Goal: Task Accomplishment & Management: Manage account settings

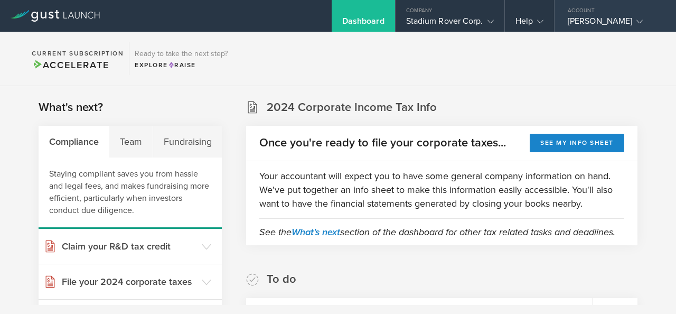
click at [620, 24] on div "[PERSON_NAME]" at bounding box center [613, 24] width 90 height 16
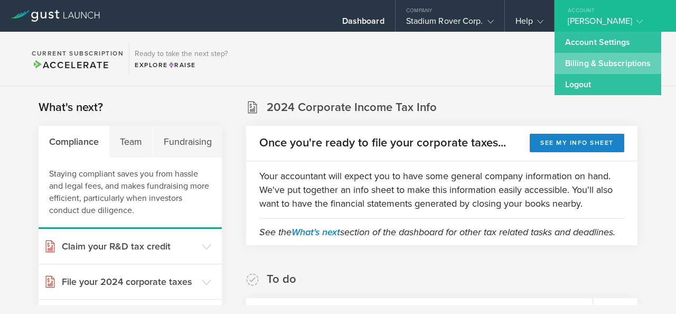
click at [612, 68] on link "Billing & Subscriptions" at bounding box center [608, 63] width 107 height 21
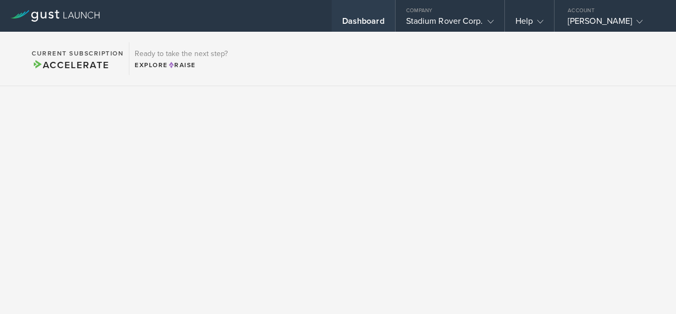
click at [381, 22] on div "Dashboard" at bounding box center [363, 24] width 42 height 16
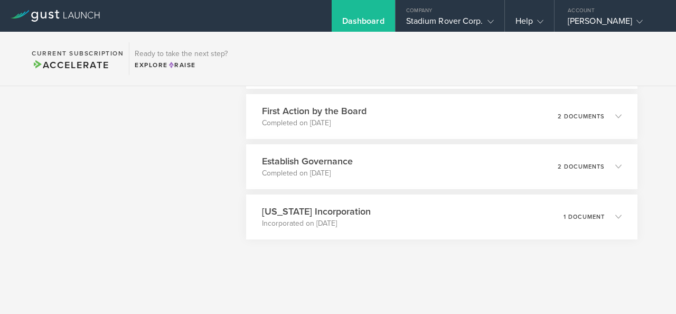
scroll to position [1383, 0]
click at [608, 216] on icon at bounding box center [616, 216] width 17 height 10
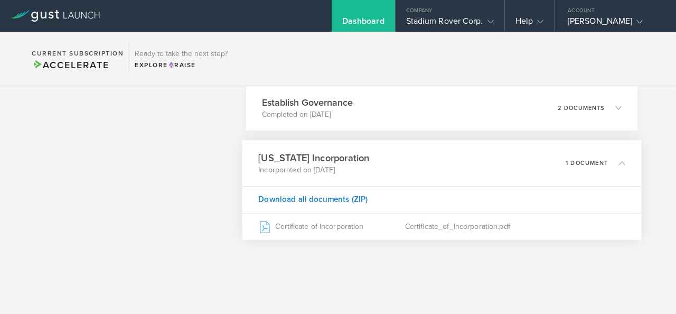
scroll to position [1443, 0]
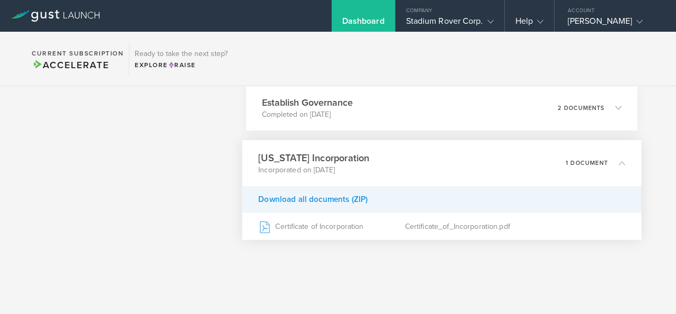
click at [325, 200] on div "Download all documents (ZIP)" at bounding box center [441, 198] width 399 height 27
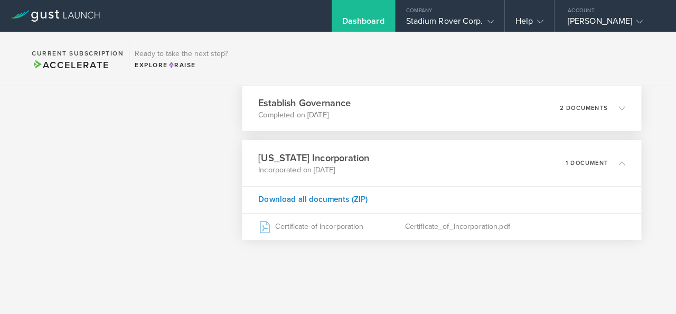
click at [619, 111] on icon at bounding box center [622, 108] width 6 height 6
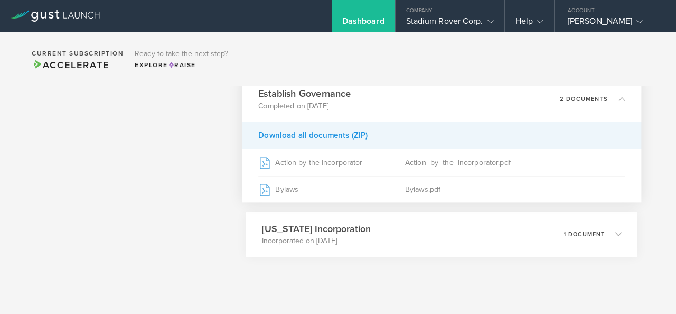
click at [330, 148] on div "Download all documents (ZIP)" at bounding box center [441, 135] width 399 height 27
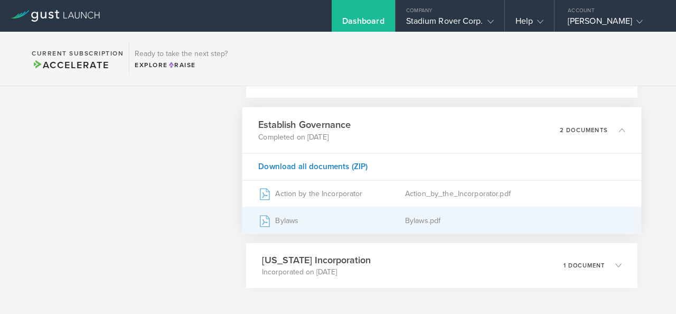
scroll to position [1352, 0]
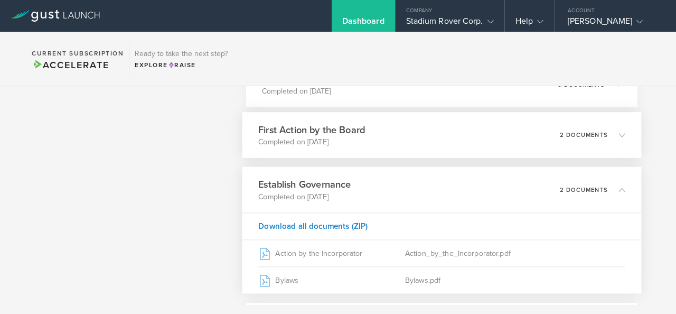
click at [623, 145] on div "First Action by the Board Completed on [DATE] 2 documents" at bounding box center [441, 135] width 399 height 46
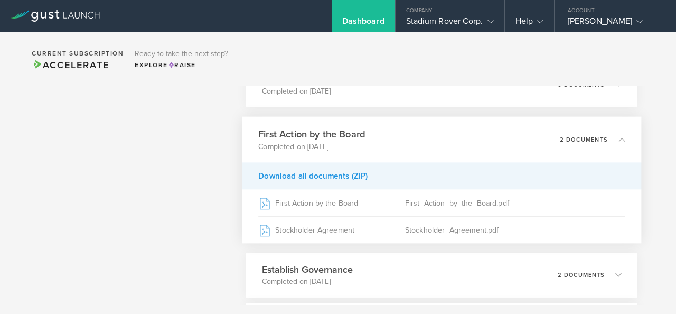
click at [343, 189] on div "Download all documents (ZIP)" at bounding box center [441, 175] width 399 height 27
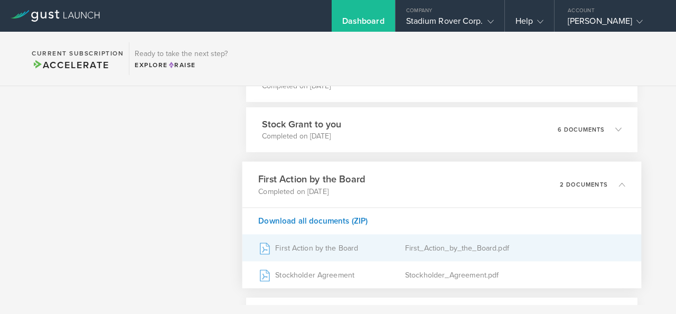
scroll to position [1294, 0]
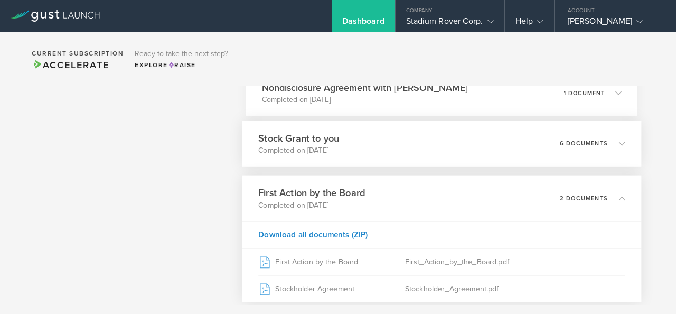
click at [620, 152] on div "Stock Grant to you Completed on [DATE] 6 documents" at bounding box center [441, 143] width 399 height 46
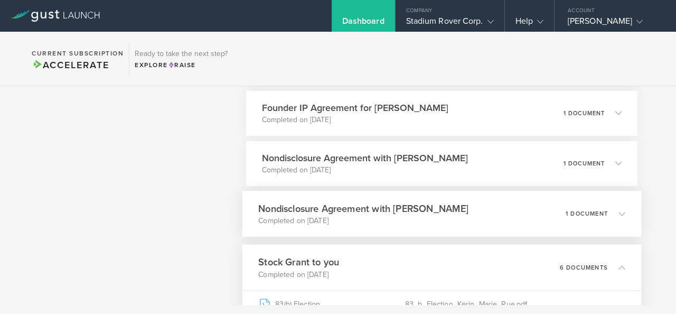
scroll to position [1173, 0]
click at [609, 219] on icon at bounding box center [616, 214] width 17 height 10
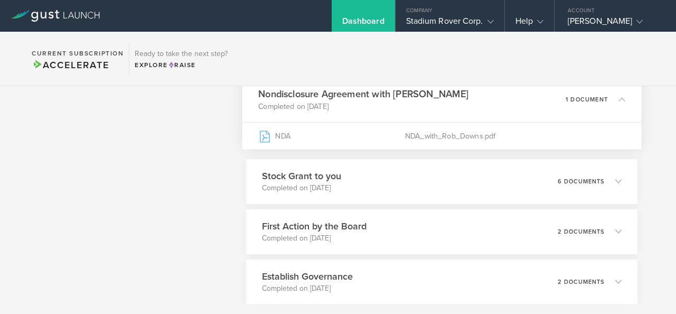
scroll to position [1358, 0]
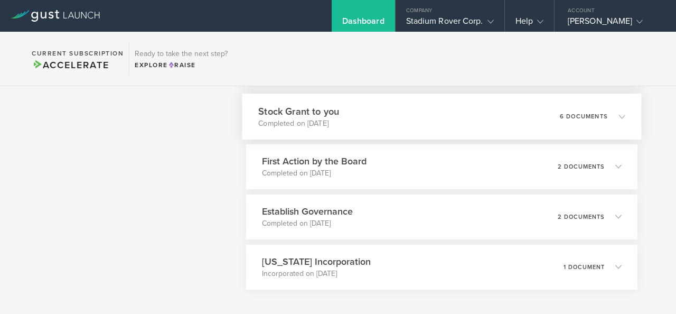
click at [606, 123] on div "6 documents" at bounding box center [592, 116] width 65 height 18
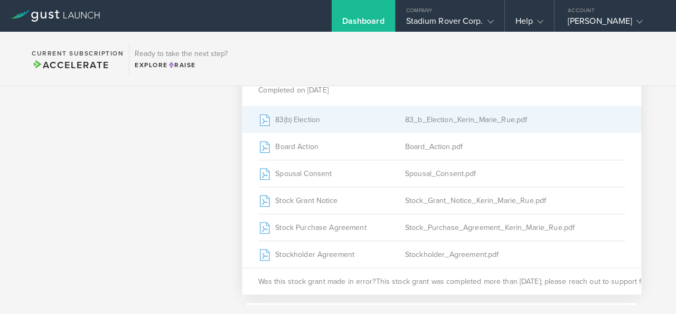
click at [263, 123] on icon at bounding box center [265, 120] width 5 height 5
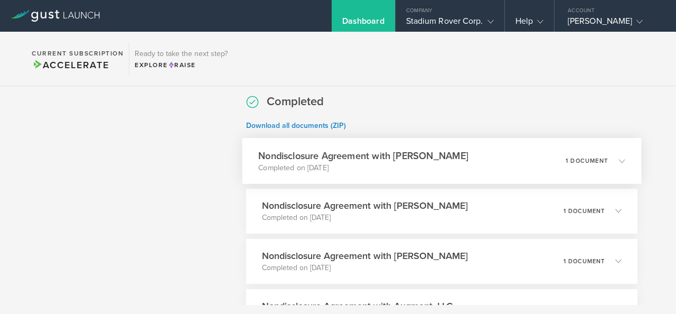
scroll to position [741, 0]
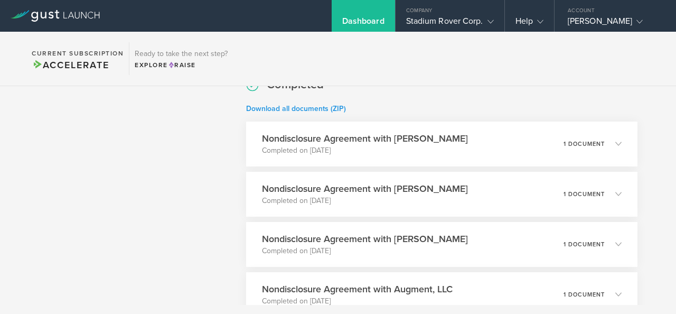
click at [302, 113] on link "Download all documents (ZIP)" at bounding box center [296, 108] width 100 height 9
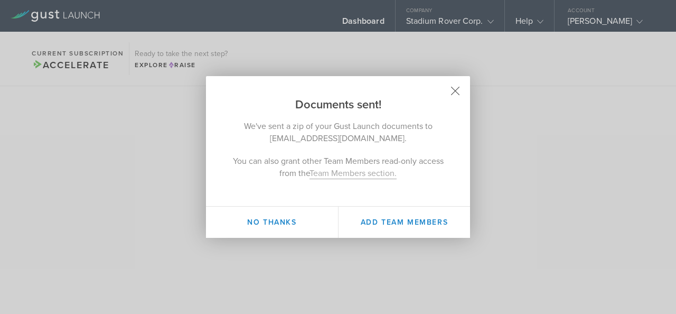
click at [457, 91] on icon at bounding box center [455, 91] width 9 height 9
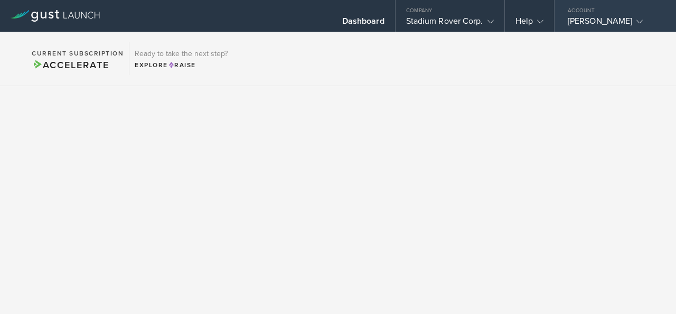
click at [637, 20] on icon at bounding box center [640, 21] width 6 height 6
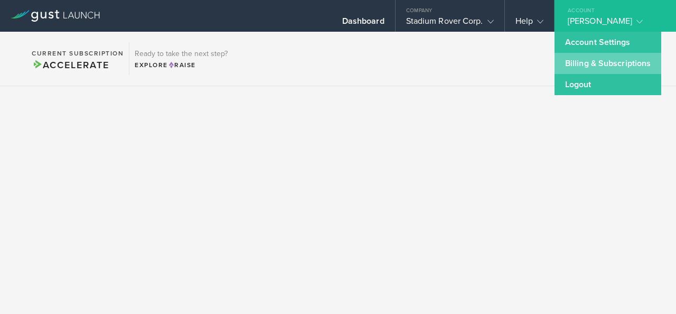
click at [607, 58] on link "Billing & Subscriptions" at bounding box center [608, 63] width 107 height 21
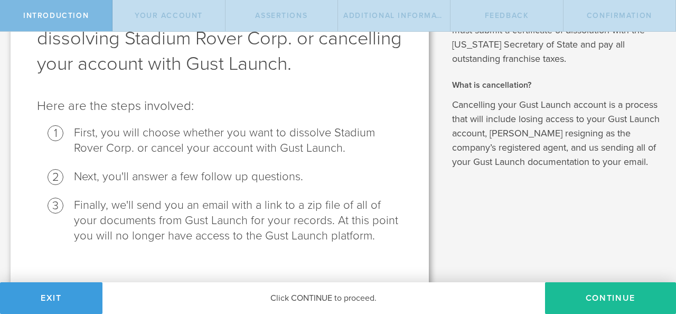
scroll to position [108, 0]
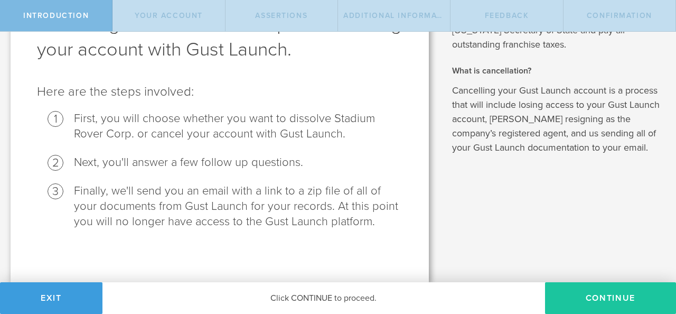
click at [575, 304] on button "Continue" at bounding box center [610, 298] width 131 height 32
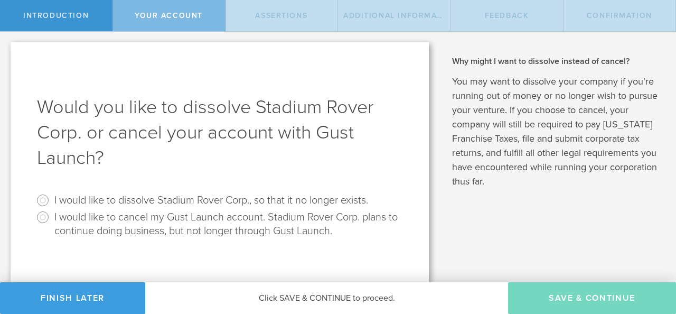
scroll to position [0, 0]
click at [41, 216] on input "I would like to cancel my Gust Launch account. Stadium Rover Corp. plans to con…" at bounding box center [42, 217] width 17 height 17
radio input "true"
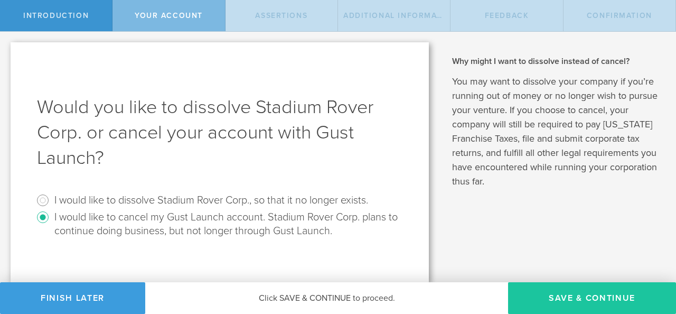
click at [608, 301] on button "Save & Continue" at bounding box center [592, 298] width 168 height 32
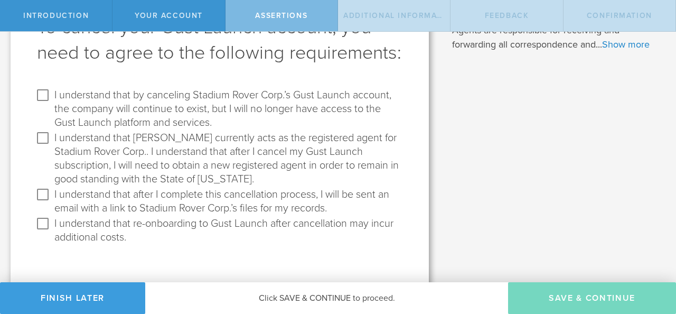
scroll to position [88, 0]
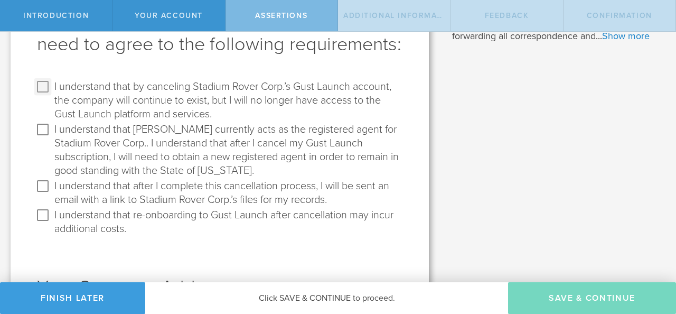
click at [48, 95] on input "I understand that by canceling Stadium Rover Corp.’s Gust Launch account, the c…" at bounding box center [42, 86] width 17 height 17
checkbox input "true"
click at [48, 138] on input "I understand that Gust currently acts as the registered agent for Stadium Rover…" at bounding box center [42, 129] width 17 height 17
checkbox input "true"
click at [44, 194] on input "I understand that after I complete this cancellation process, I will be sent an…" at bounding box center [42, 186] width 17 height 17
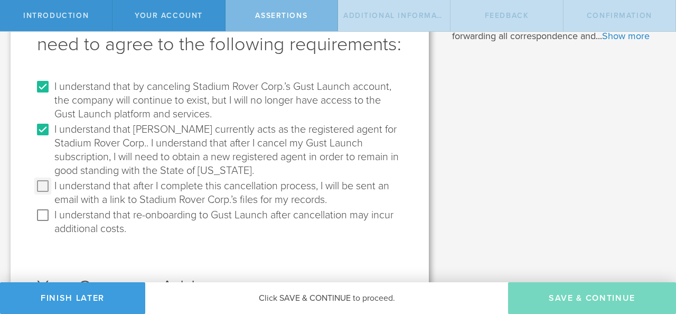
checkbox input "true"
click at [46, 223] on input "I understand that re-onboarding to Gust Launch after cancellation may incur add…" at bounding box center [42, 215] width 17 height 17
checkbox input "true"
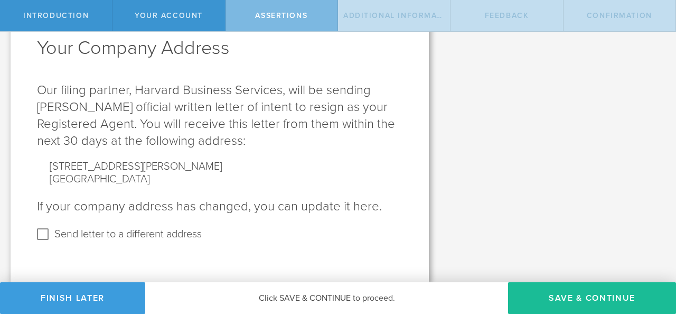
scroll to position [342, 0]
click at [44, 242] on input "Send letter to a different address" at bounding box center [42, 234] width 17 height 17
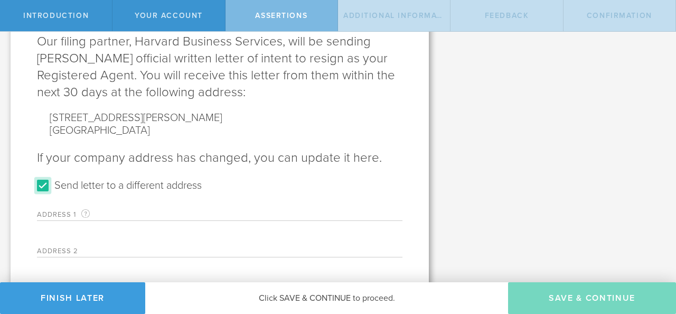
scroll to position [377, 0]
click at [36, 193] on input "Send letter to a different address" at bounding box center [42, 184] width 17 height 17
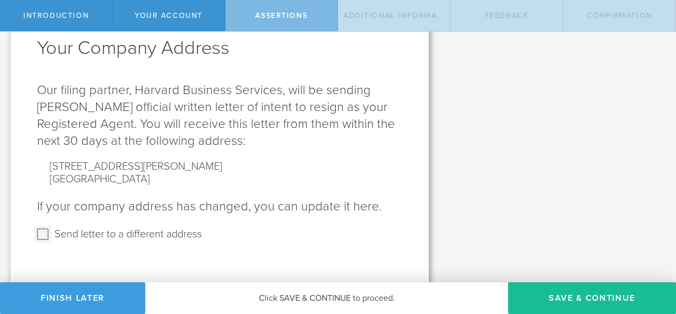
scroll to position [353, 0]
click at [42, 235] on input "Send letter to a different address" at bounding box center [42, 234] width 17 height 17
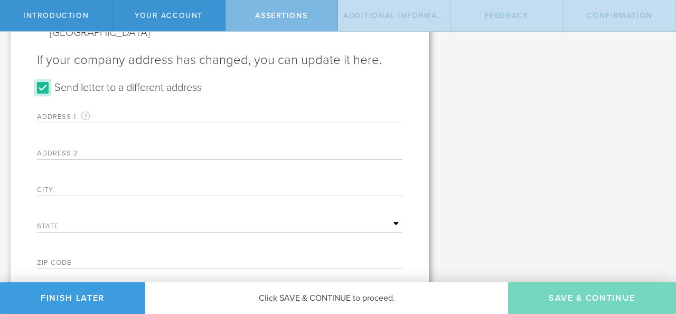
scroll to position [520, 0]
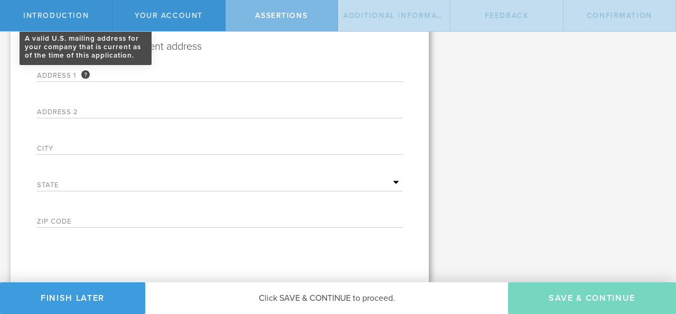
click at [82, 79] on div "A valid U.S. mailing address for your company that is current as of the time of…" at bounding box center [85, 74] width 8 height 8
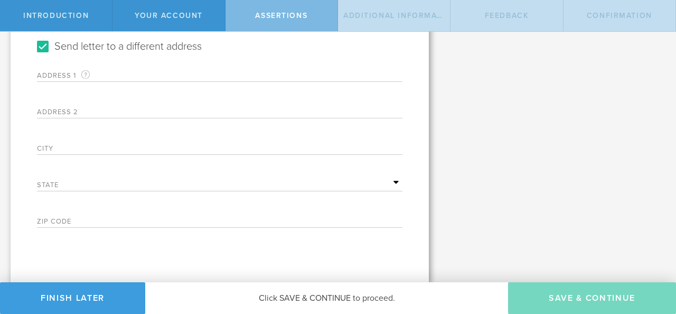
click at [63, 81] on label "Address 1 A valid U.S. mailing address for your company that is current as of t…" at bounding box center [103, 75] width 132 height 12
click at [62, 81] on label "Address 1 A valid U.S. mailing address for your company that is current as of t…" at bounding box center [103, 75] width 132 height 12
click at [51, 81] on label "Address 1 A valid U.S. mailing address for your company that is current as of t…" at bounding box center [103, 75] width 132 height 12
click at [57, 118] on label "Address 2" at bounding box center [103, 113] width 132 height 9
click at [52, 81] on label "Address 1 A valid U.S. mailing address for your company that is current as of t…" at bounding box center [103, 75] width 132 height 12
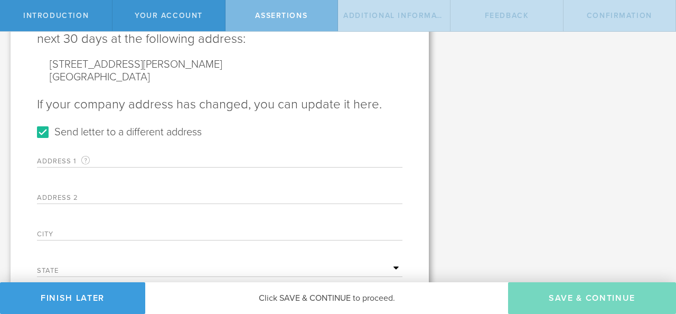
scroll to position [435, 0]
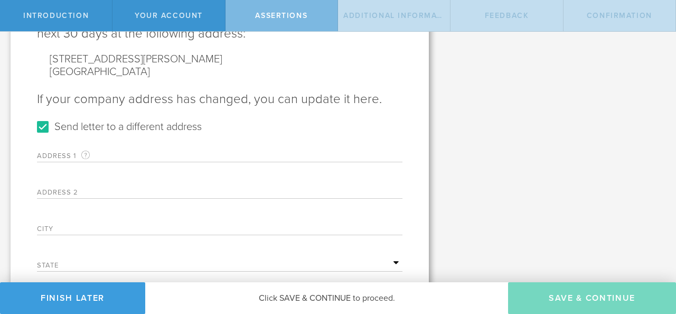
click at [119, 162] on label "Address 1 A valid U.S. mailing address for your company that is current as of t…" at bounding box center [103, 156] width 132 height 12
click at [71, 235] on label "City" at bounding box center [103, 230] width 132 height 9
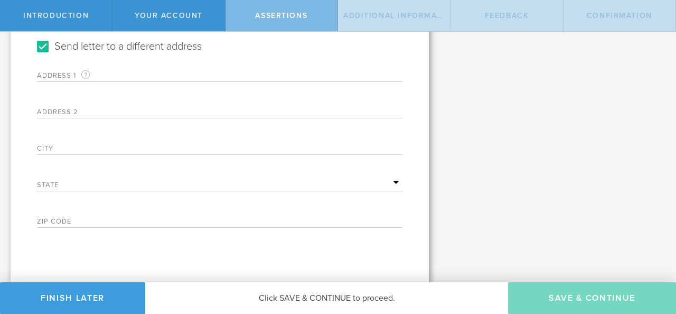
scroll to position [523, 0]
click at [150, 191] on label "State" at bounding box center [103, 186] width 132 height 9
click at [44, 55] on input "Send letter to a different address" at bounding box center [42, 46] width 17 height 17
checkbox input "false"
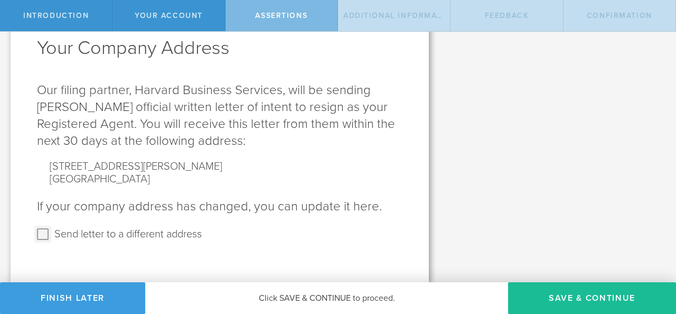
scroll to position [353, 0]
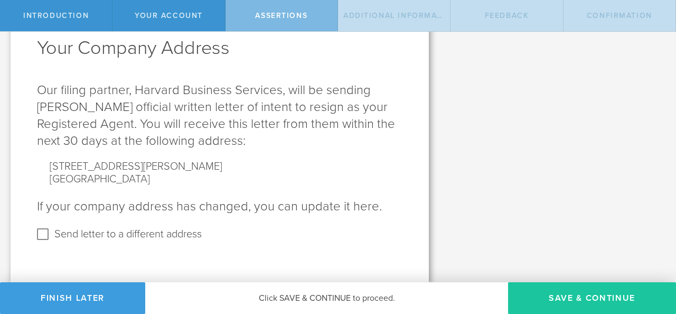
click at [585, 288] on button "Save & Continue" at bounding box center [592, 298] width 168 height 32
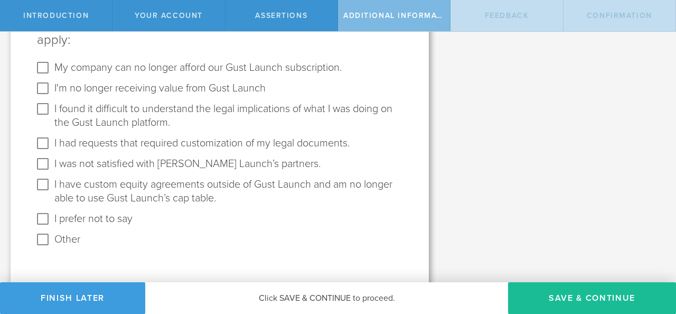
scroll to position [186, 0]
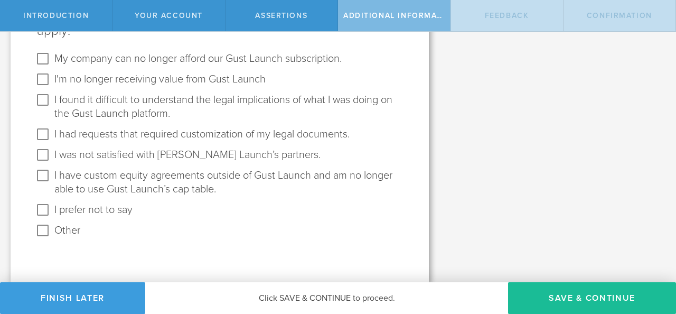
click at [52, 168] on checkbox "I have custom equity agreements outside of Gust Launch and am no longer able to…" at bounding box center [220, 184] width 366 height 34
click at [48, 171] on input "I have custom equity agreements outside of Gust Launch and am no longer able to…" at bounding box center [42, 175] width 17 height 17
checkbox input "true"
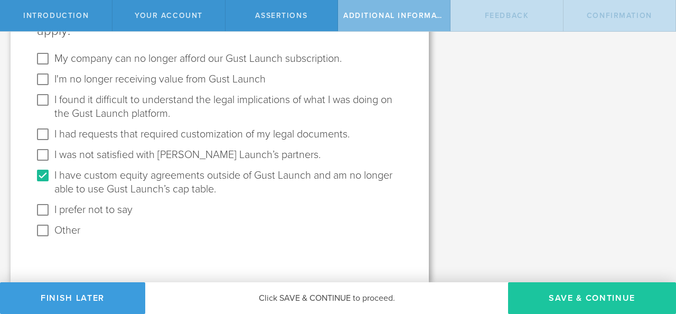
click at [598, 296] on button "Save & Continue" at bounding box center [592, 298] width 168 height 32
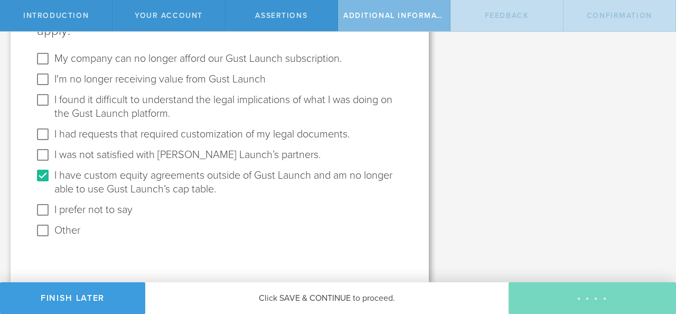
scroll to position [0, 0]
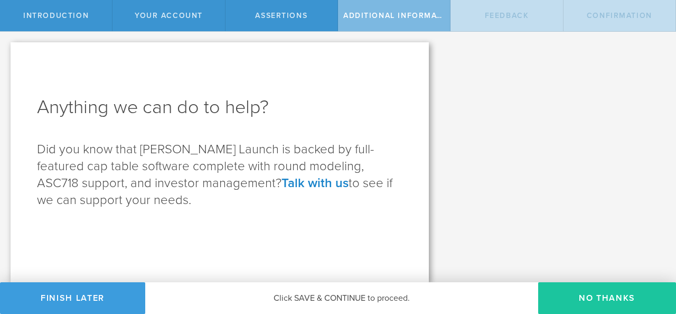
click at [610, 295] on button "No Thanks" at bounding box center [607, 298] width 138 height 32
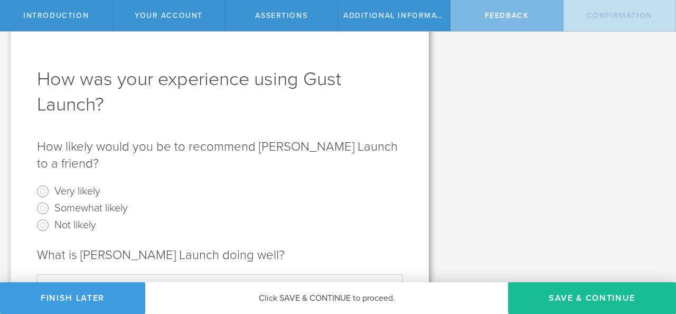
scroll to position [29, 0]
click at [44, 182] on input "Very likely" at bounding box center [42, 190] width 17 height 17
radio input "true"
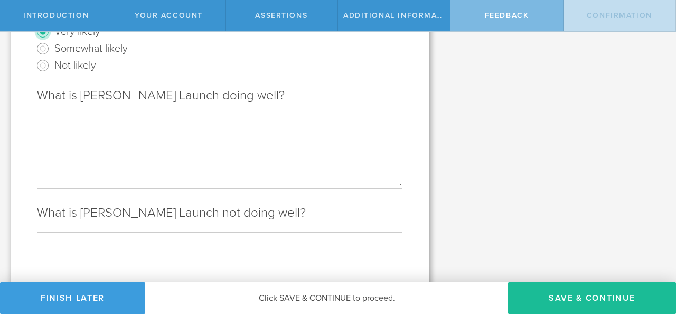
scroll to position [253, 0]
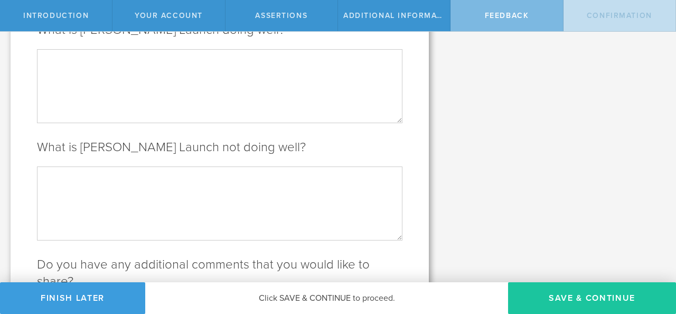
click at [637, 295] on button "Save & Continue" at bounding box center [592, 298] width 168 height 32
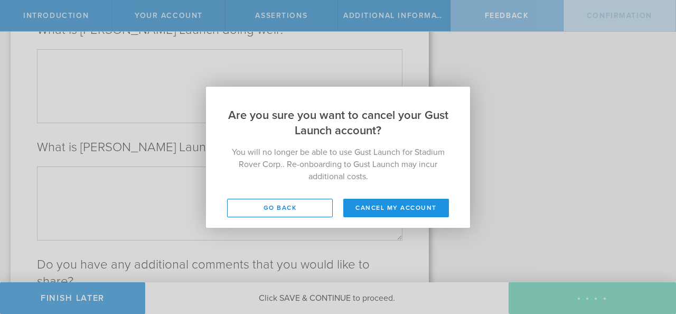
click at [397, 211] on button "Cancel my account" at bounding box center [396, 208] width 106 height 18
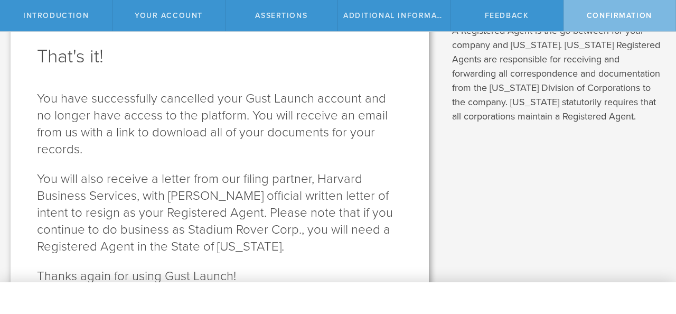
scroll to position [0, 0]
